Goal: Navigation & Orientation: Find specific page/section

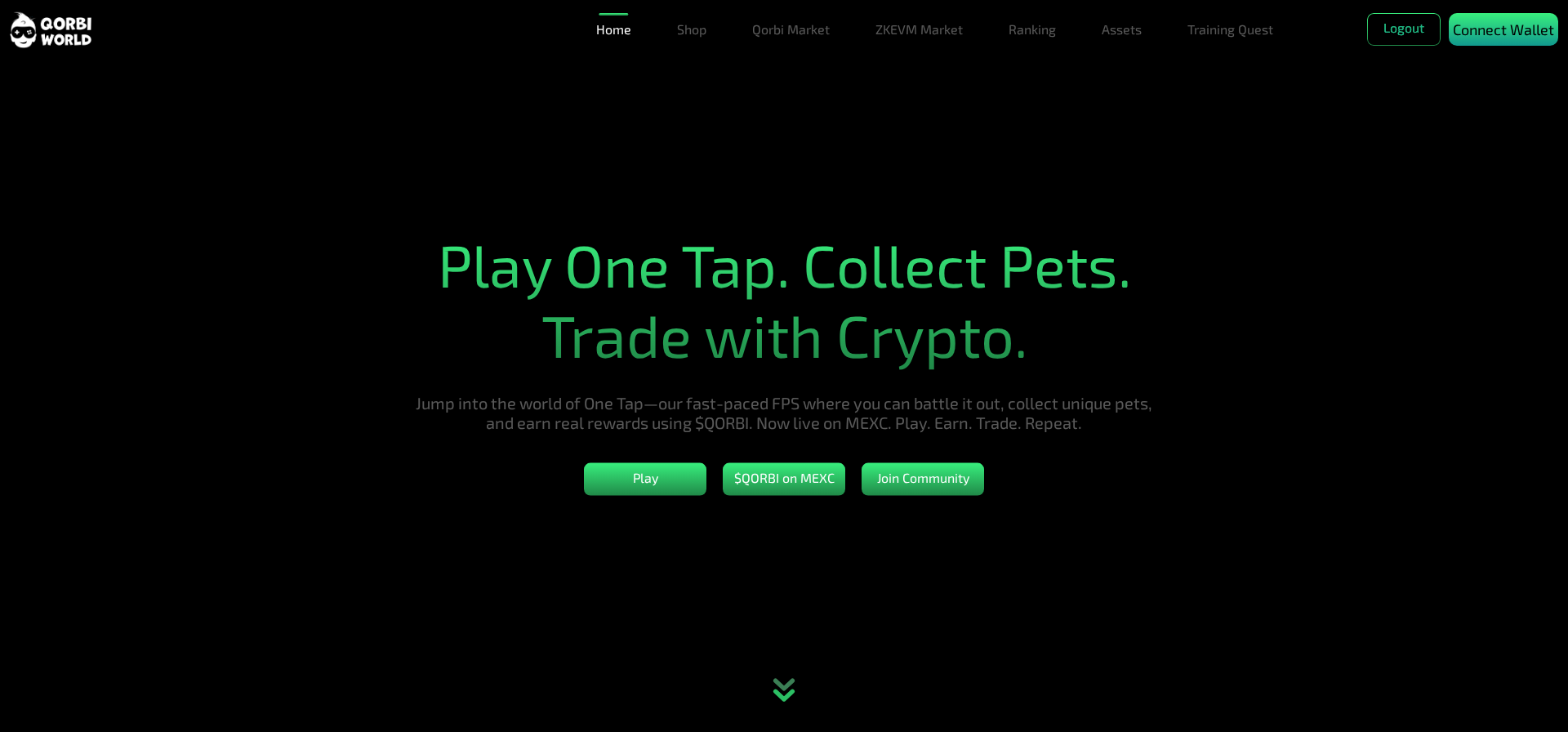
click at [1490, 30] on p "Connect Wallet" at bounding box center [1504, 30] width 102 height 22
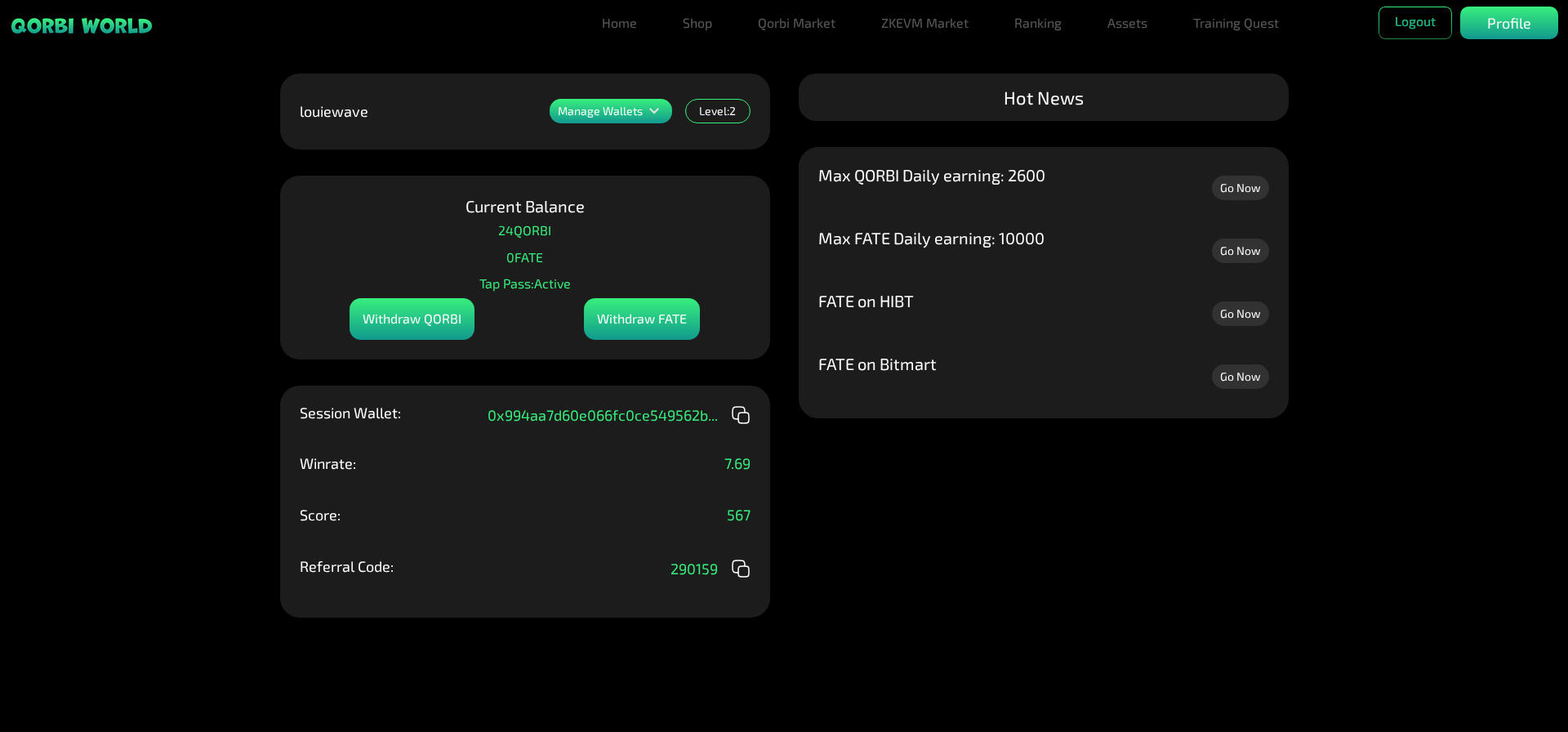
click at [825, 475] on div "Manage Wallets Add one or more wallets to showcase all your Items in one place.…" at bounding box center [784, 366] width 1568 height 732
click at [1133, 20] on link "Assets" at bounding box center [1127, 22] width 53 height 32
click at [1140, 53] on link "Assets" at bounding box center [1127, 55] width 53 height 32
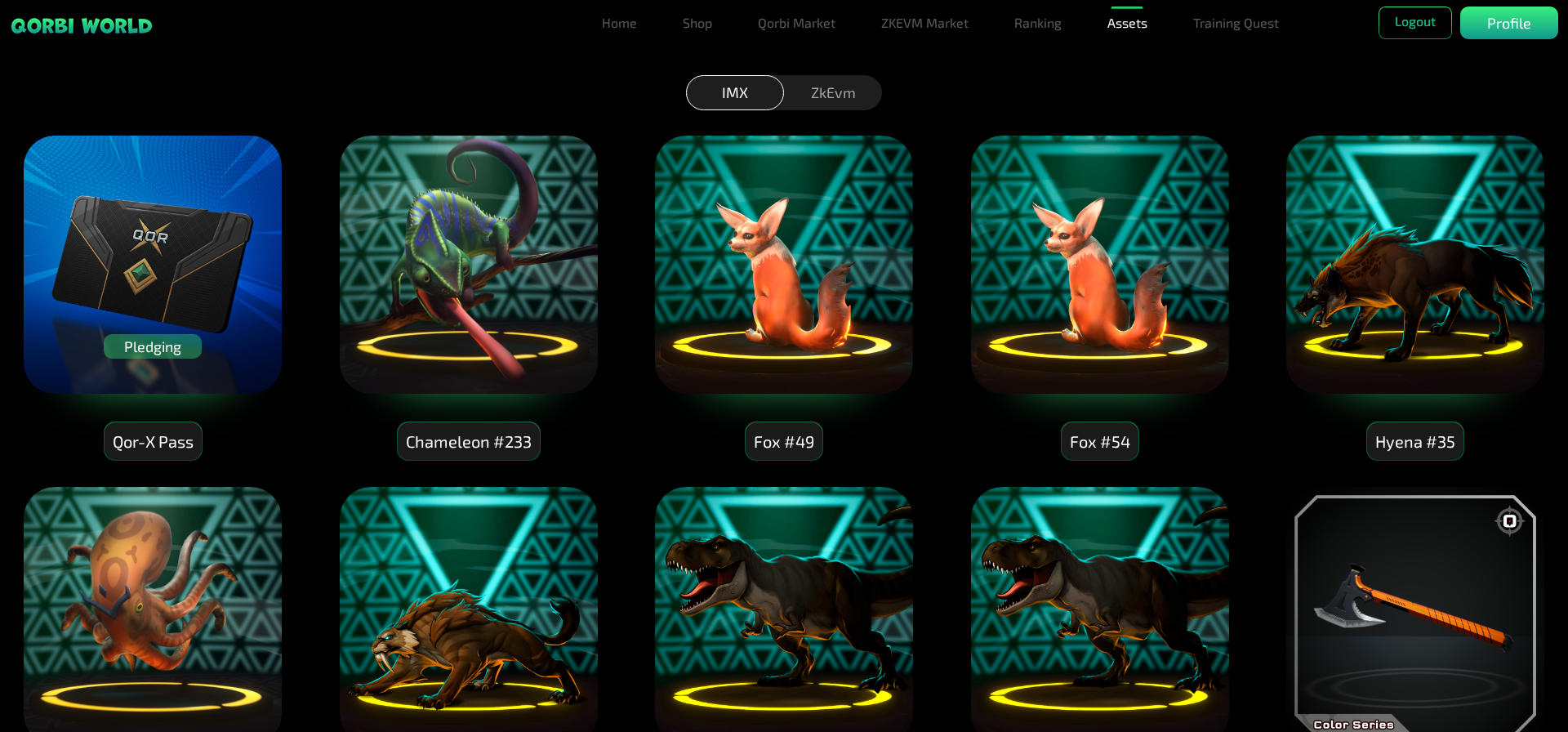
click at [150, 340] on div "Pledging" at bounding box center [153, 346] width 98 height 25
